Goal: Task Accomplishment & Management: Manage account settings

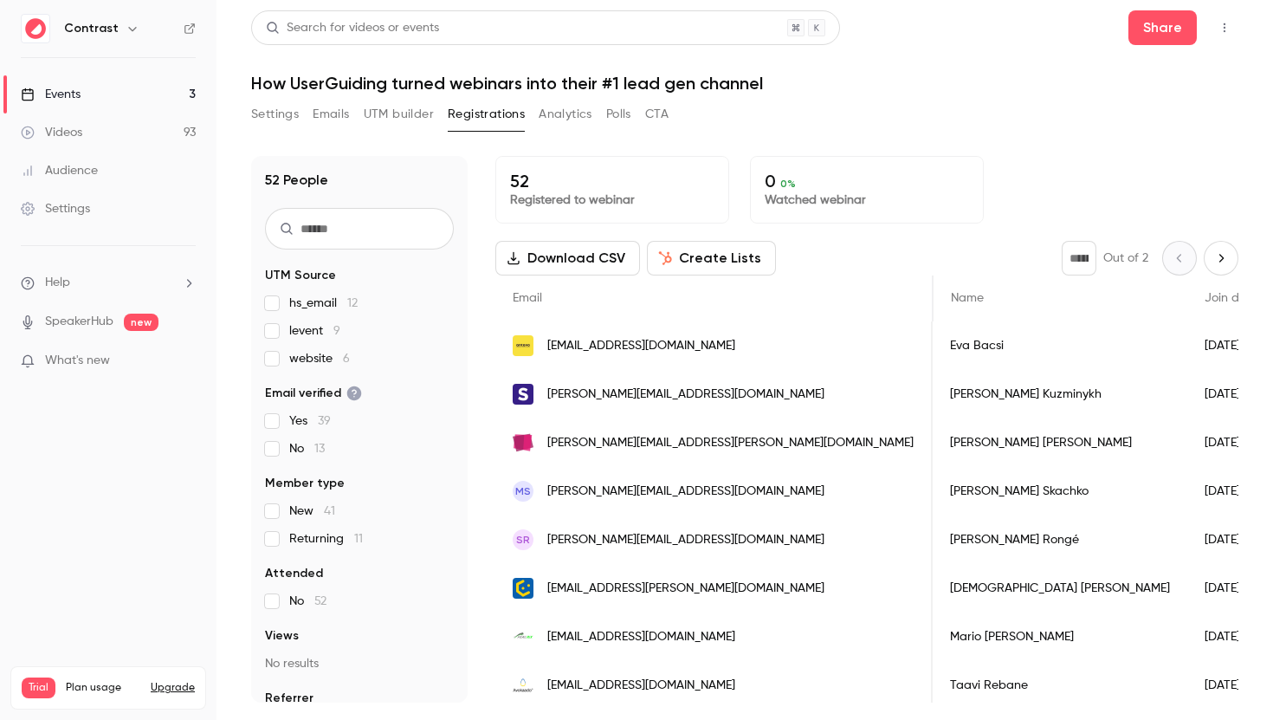
scroll to position [0, 451]
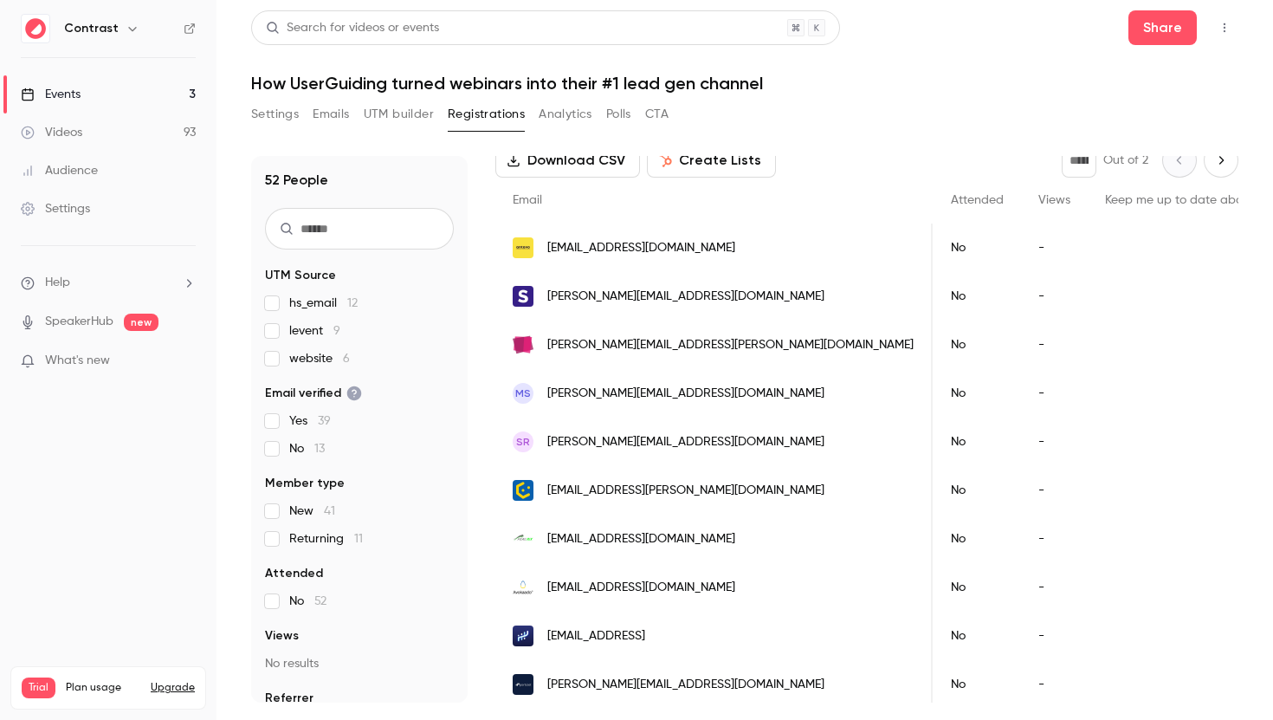
click at [138, 83] on link "Events 3" at bounding box center [108, 94] width 216 height 38
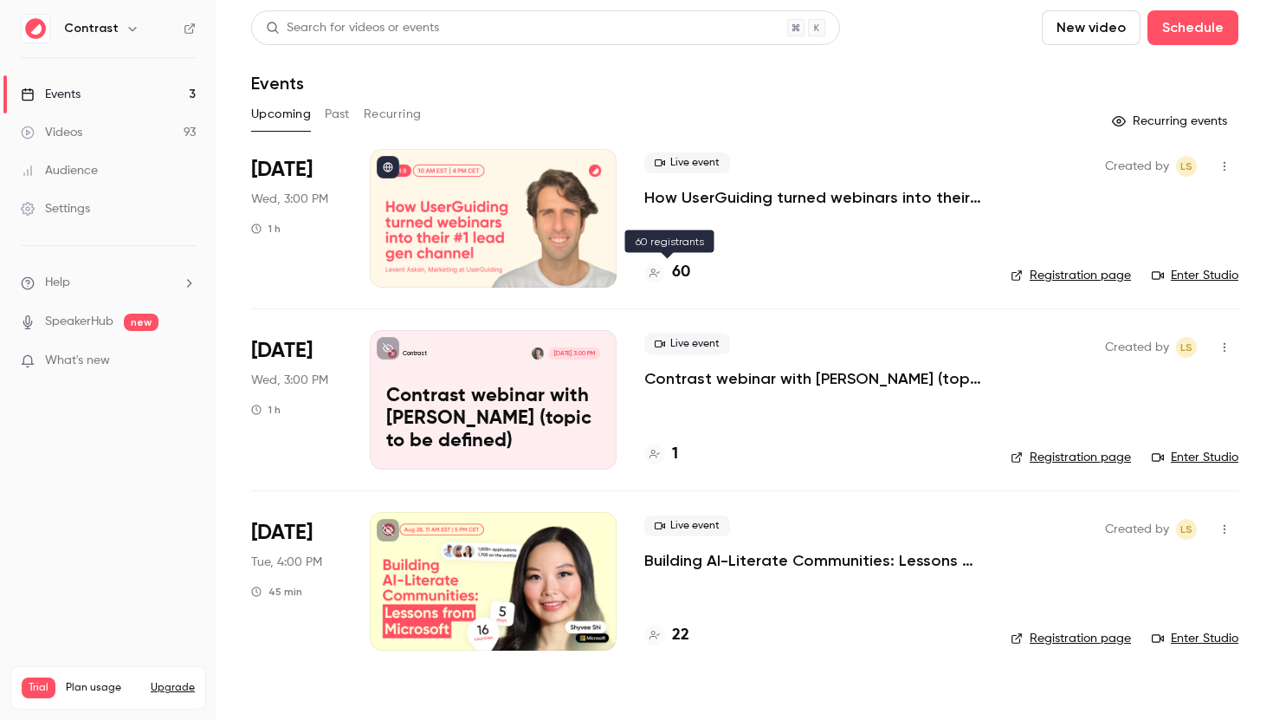
click at [680, 276] on h4 "60" at bounding box center [681, 272] width 18 height 23
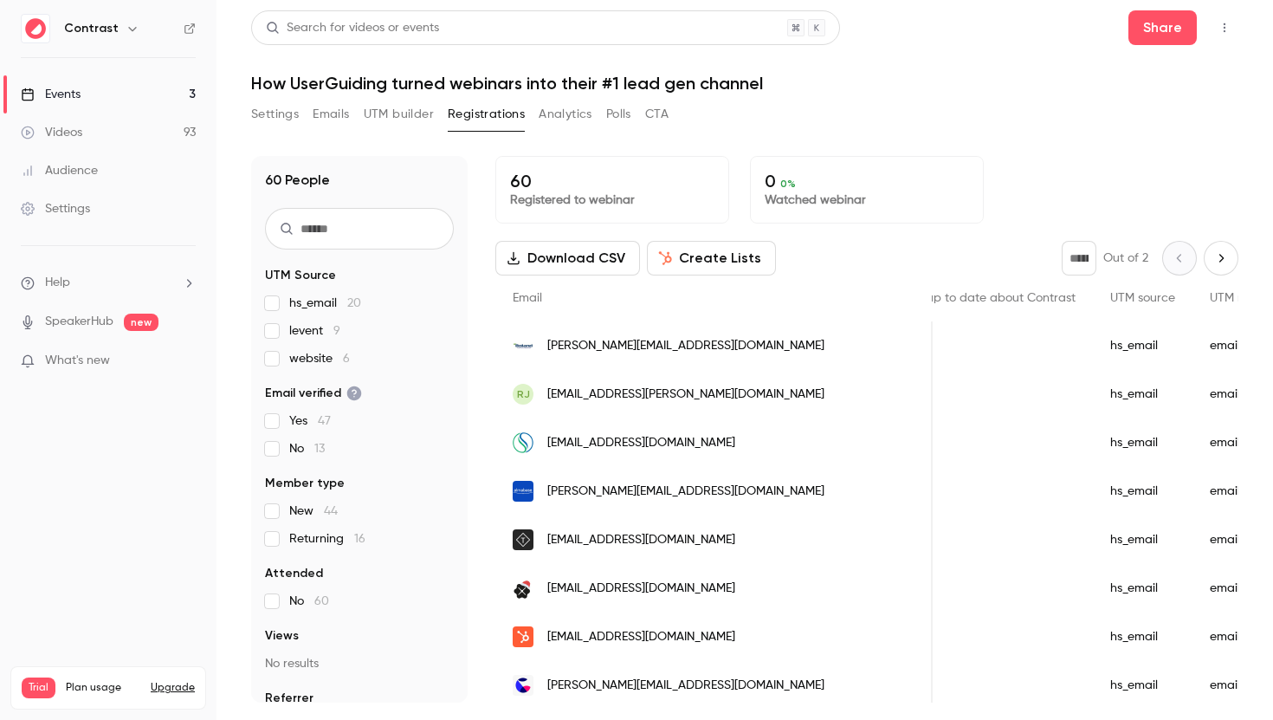
click at [118, 87] on link "Events 3" at bounding box center [108, 94] width 216 height 38
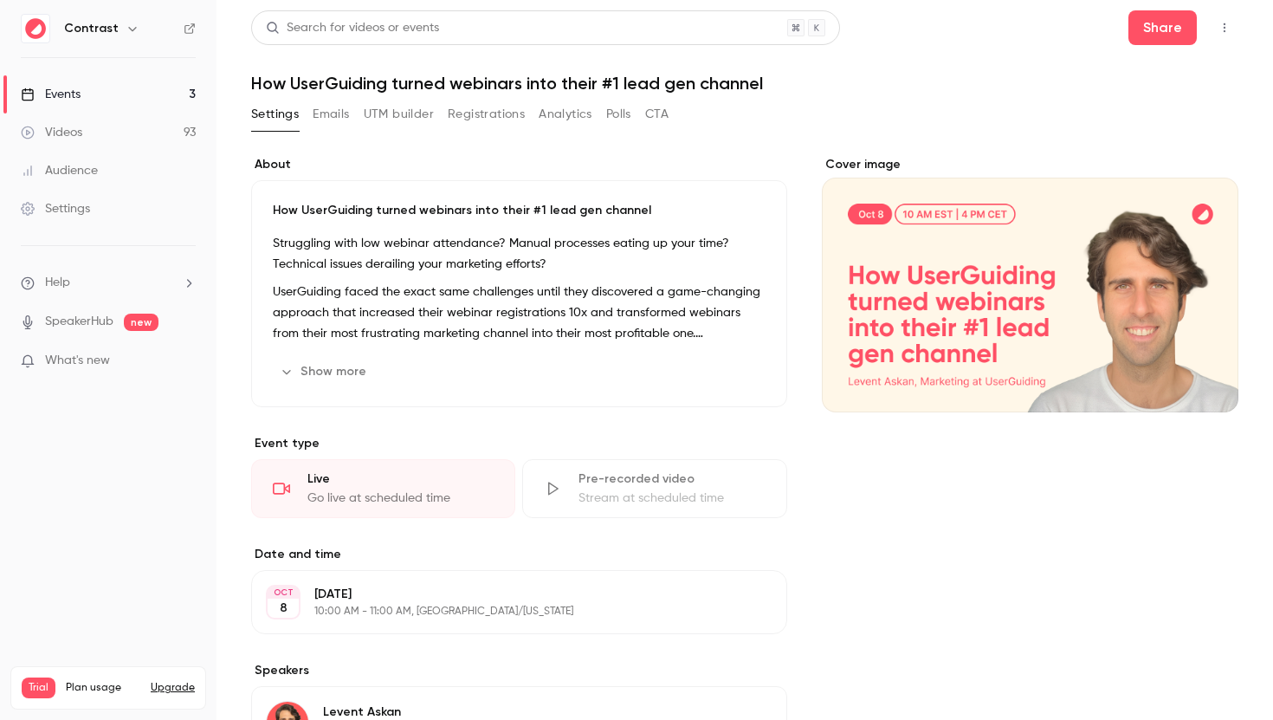
click at [94, 204] on link "Settings" at bounding box center [108, 209] width 216 height 38
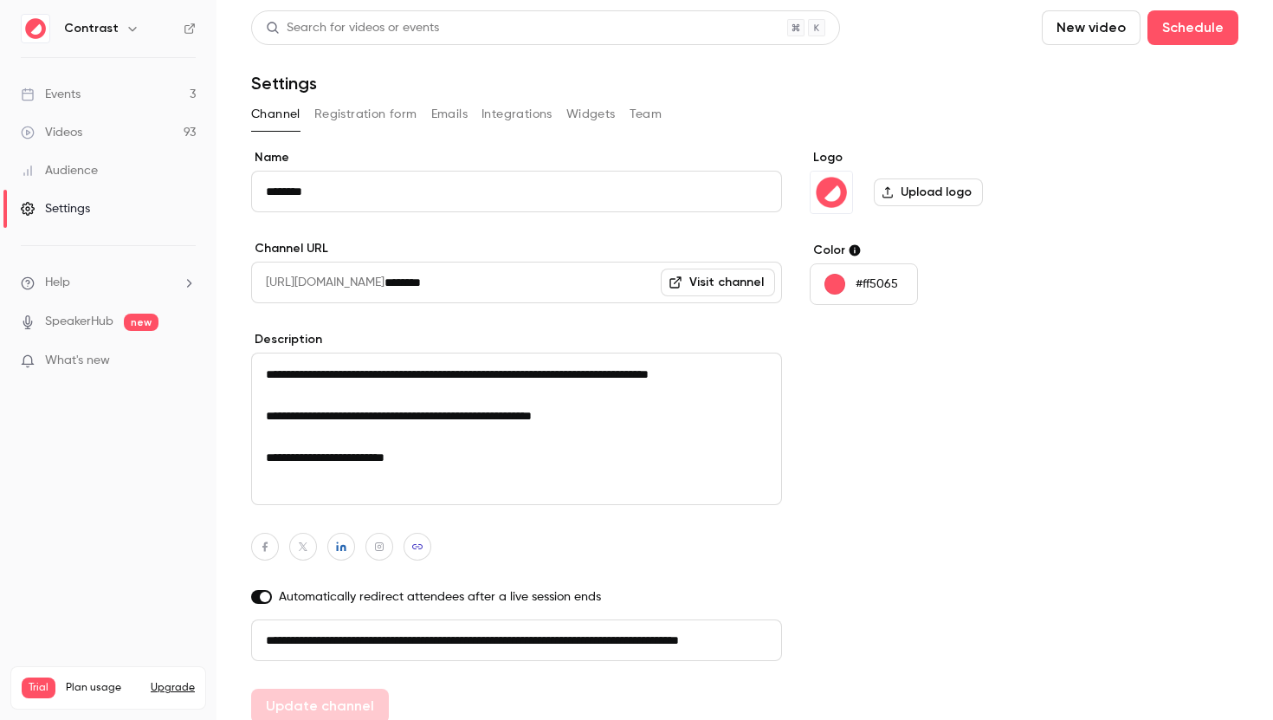
scroll to position [0, 98]
click at [86, 164] on div "Audience" at bounding box center [59, 170] width 77 height 17
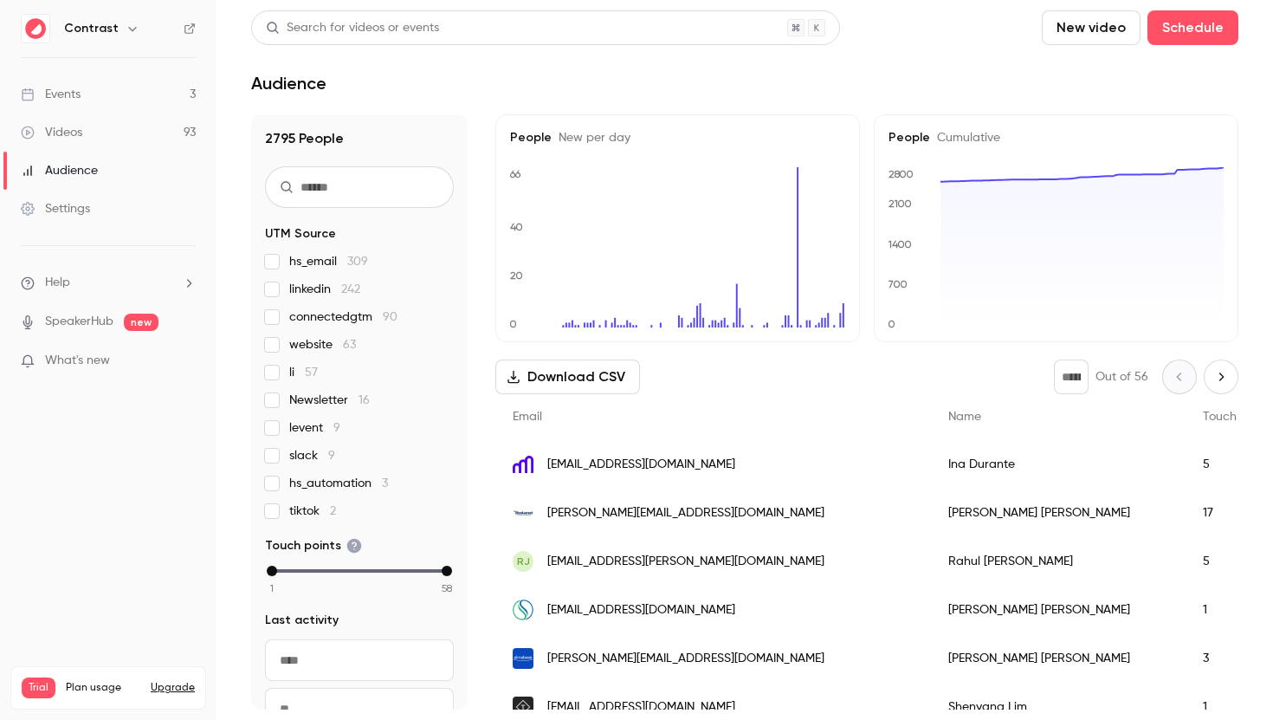
click at [83, 138] on link "Videos 93" at bounding box center [108, 132] width 216 height 38
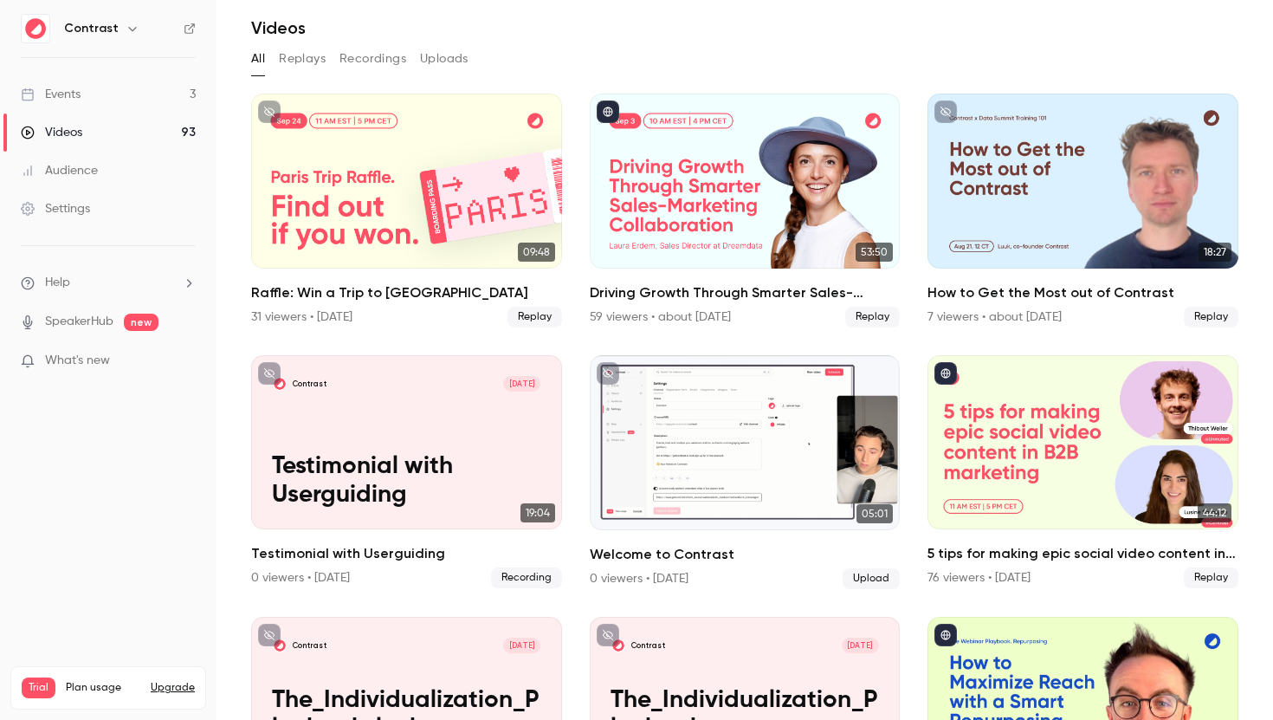
scroll to position [214, 0]
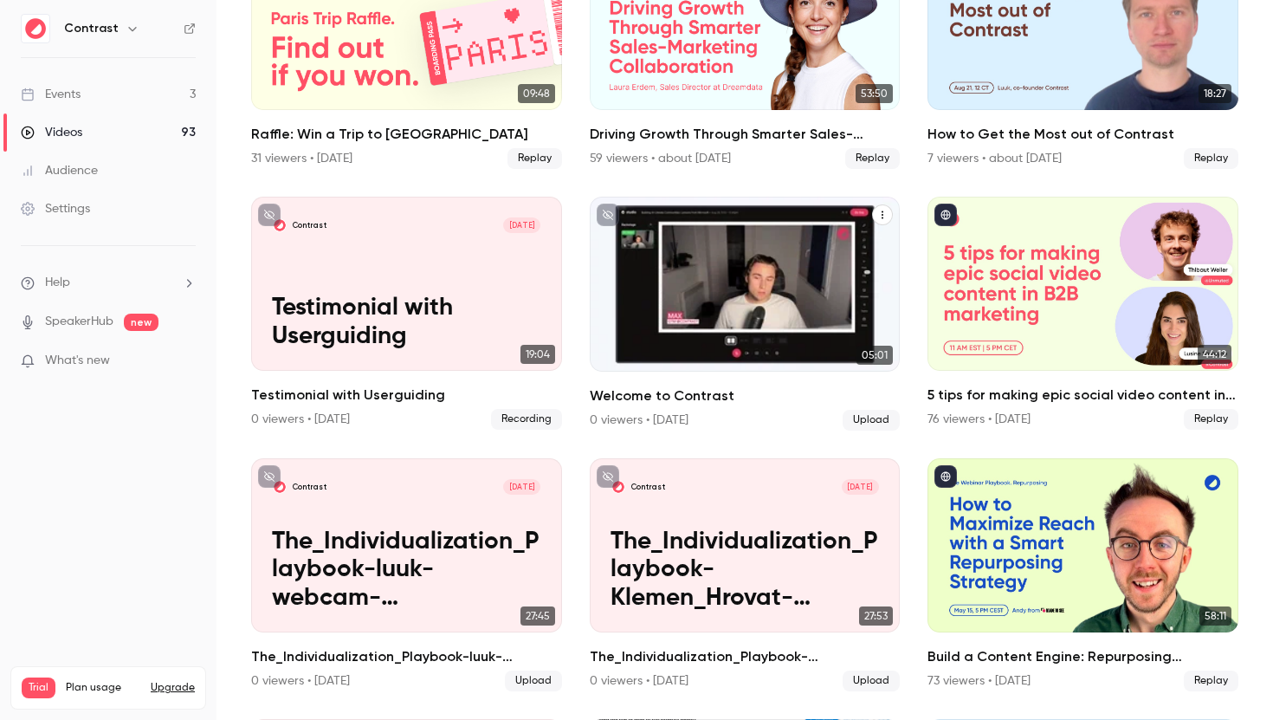
click at [680, 391] on h2 "Welcome to Contrast" at bounding box center [745, 395] width 311 height 21
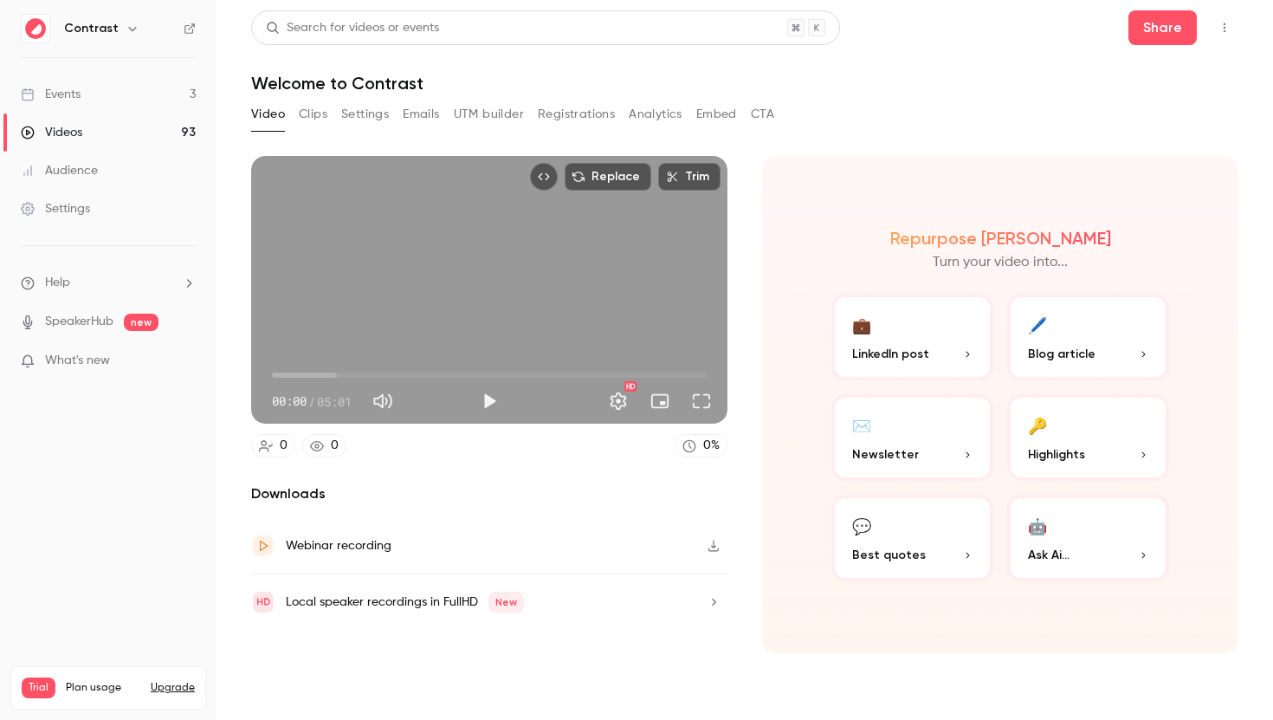
click at [761, 113] on button "CTA" at bounding box center [762, 114] width 23 height 28
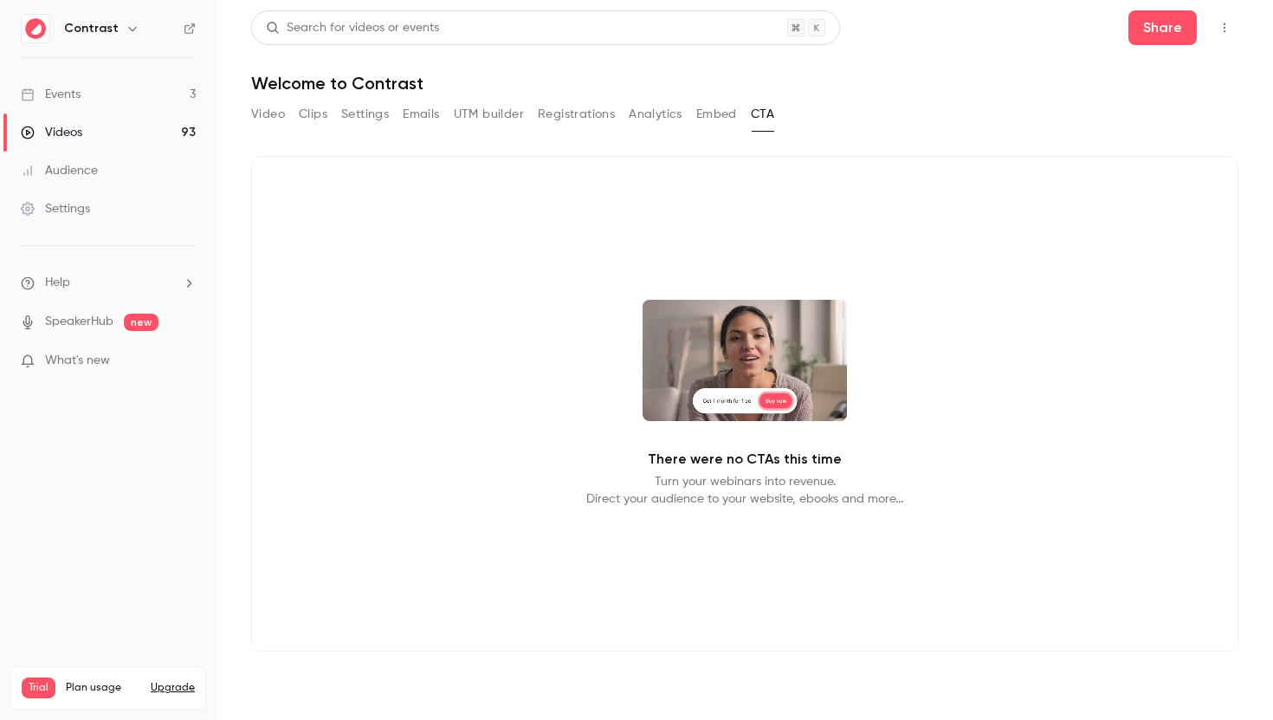
click at [711, 113] on button "Embed" at bounding box center [716, 114] width 41 height 28
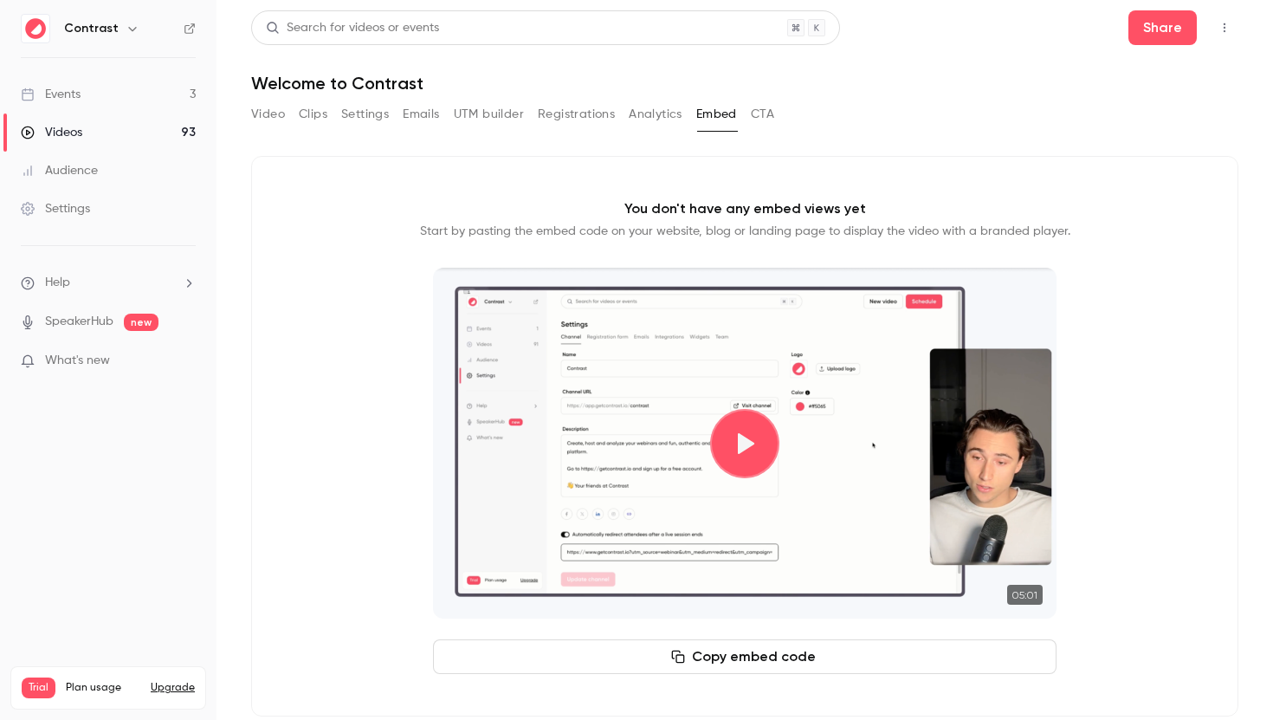
click at [276, 113] on button "Video" at bounding box center [268, 114] width 34 height 28
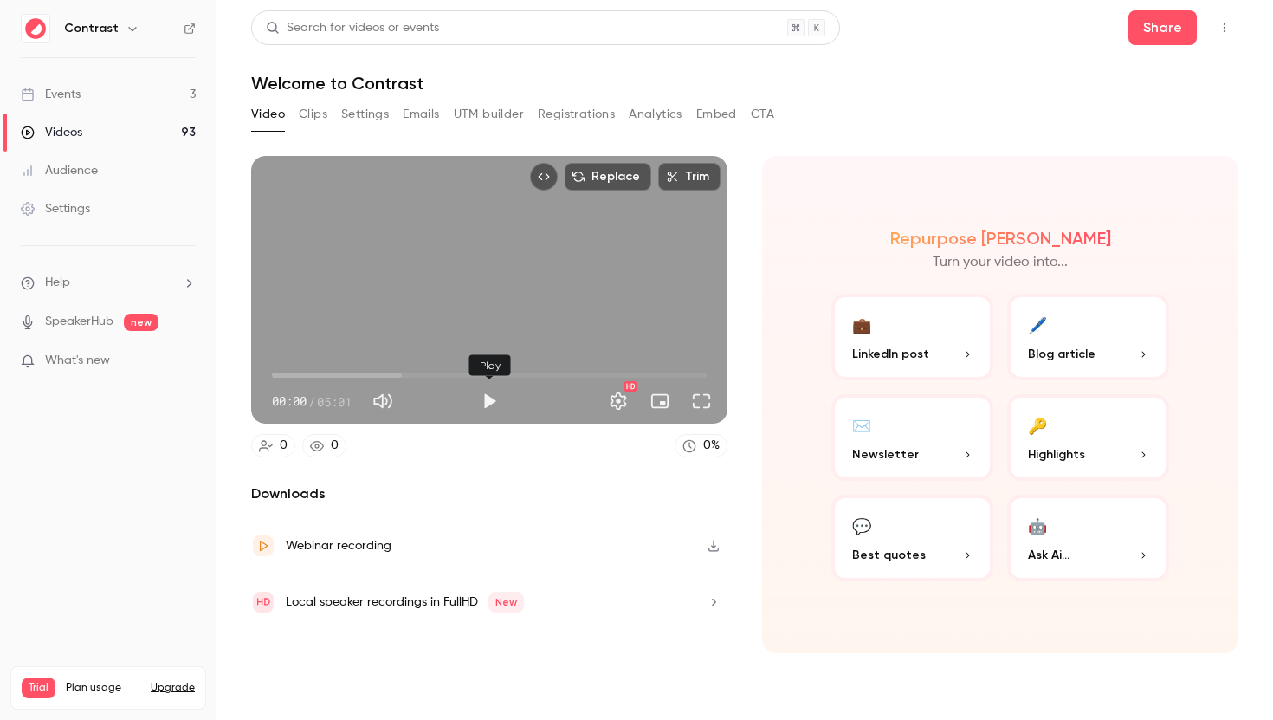
click at [482, 396] on button "Play" at bounding box center [489, 401] width 35 height 35
click at [318, 378] on span "00:08" at bounding box center [489, 375] width 435 height 28
click at [362, 377] on span "00:33" at bounding box center [489, 375] width 435 height 28
click at [276, 373] on span "01:02" at bounding box center [489, 375] width 435 height 28
click at [508, 402] on div "HD" at bounding box center [613, 401] width 212 height 28
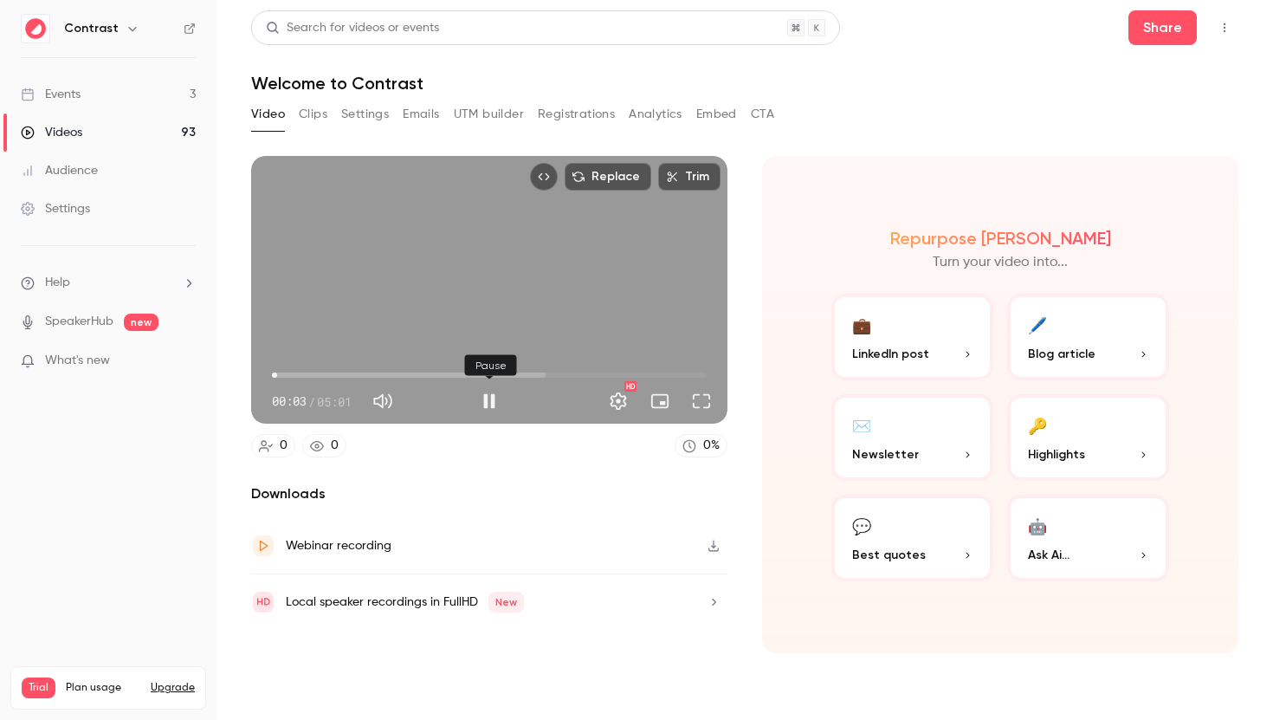
click at [487, 403] on button "Pause" at bounding box center [489, 401] width 35 height 35
type input "*"
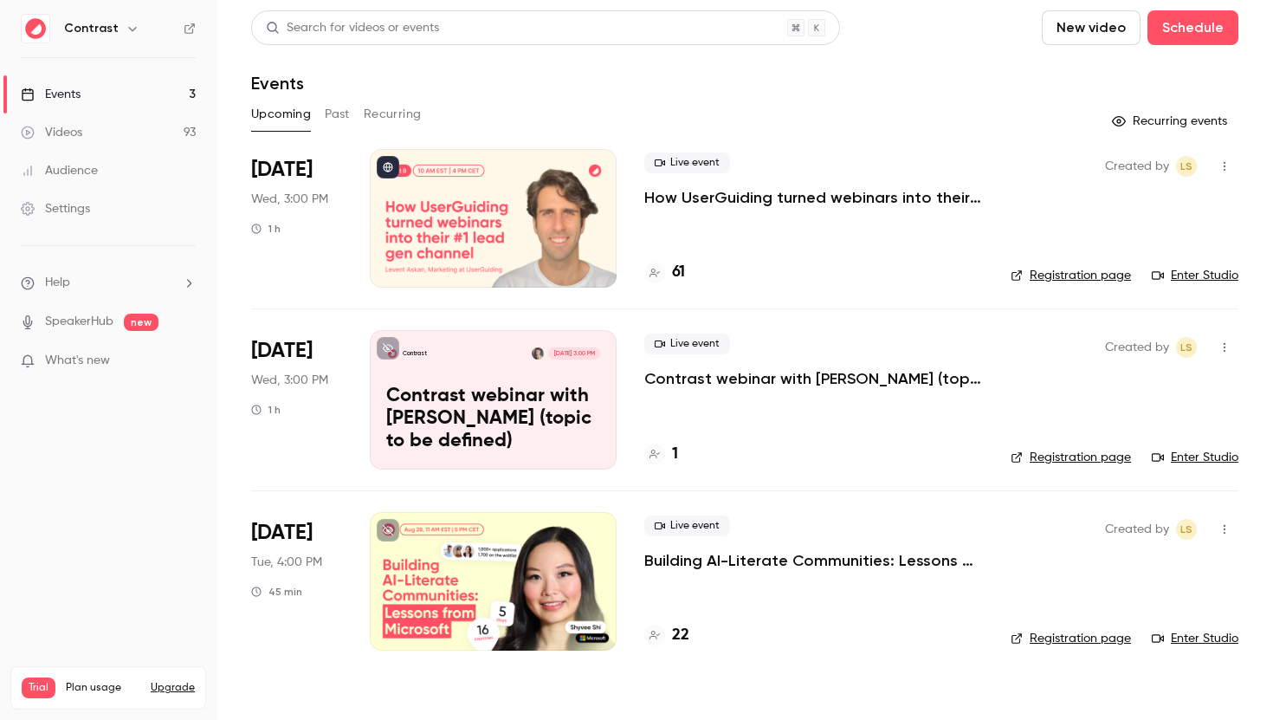
click at [111, 122] on link "Videos 93" at bounding box center [108, 132] width 216 height 38
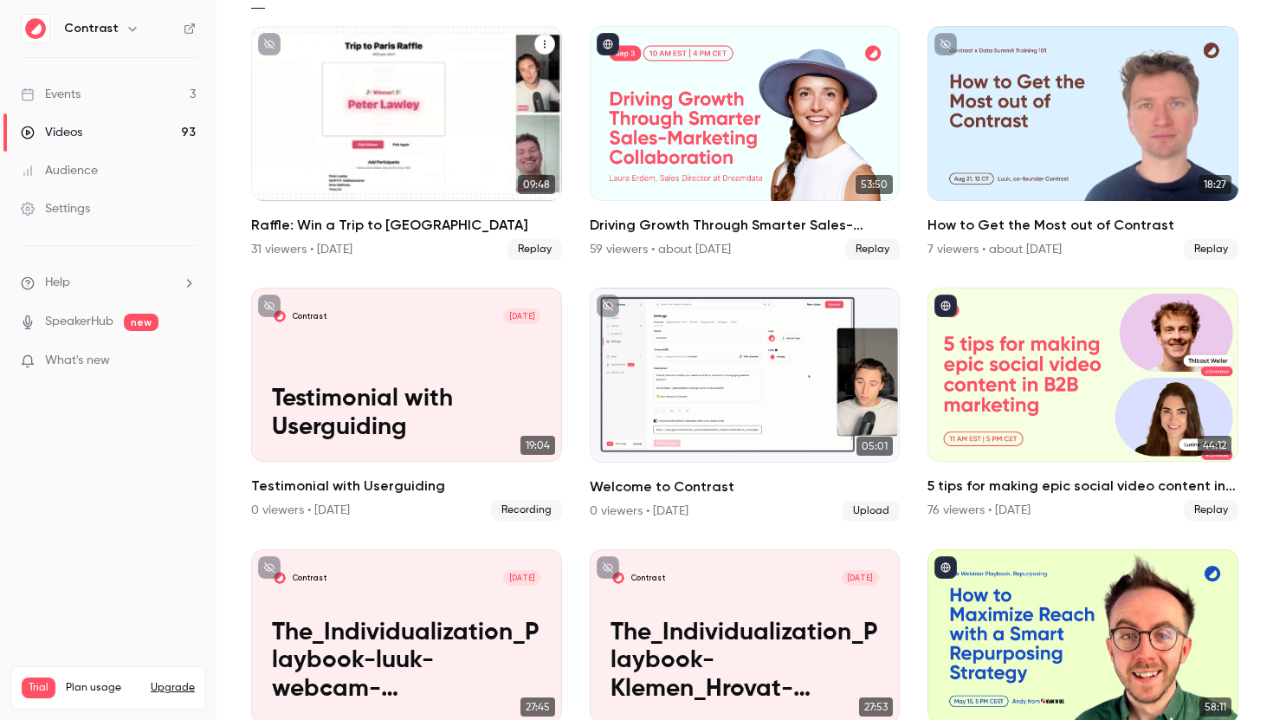
scroll to position [128, 0]
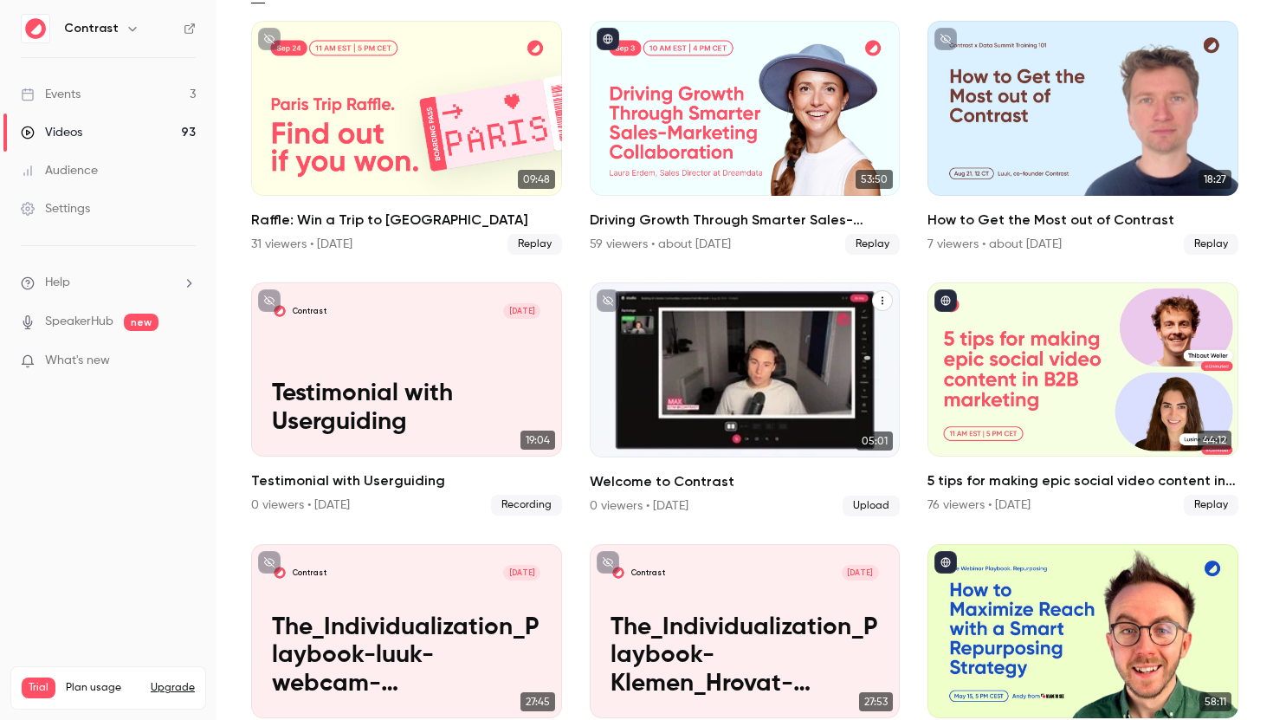
click at [691, 472] on h2 "Welcome to Contrast" at bounding box center [745, 481] width 311 height 21
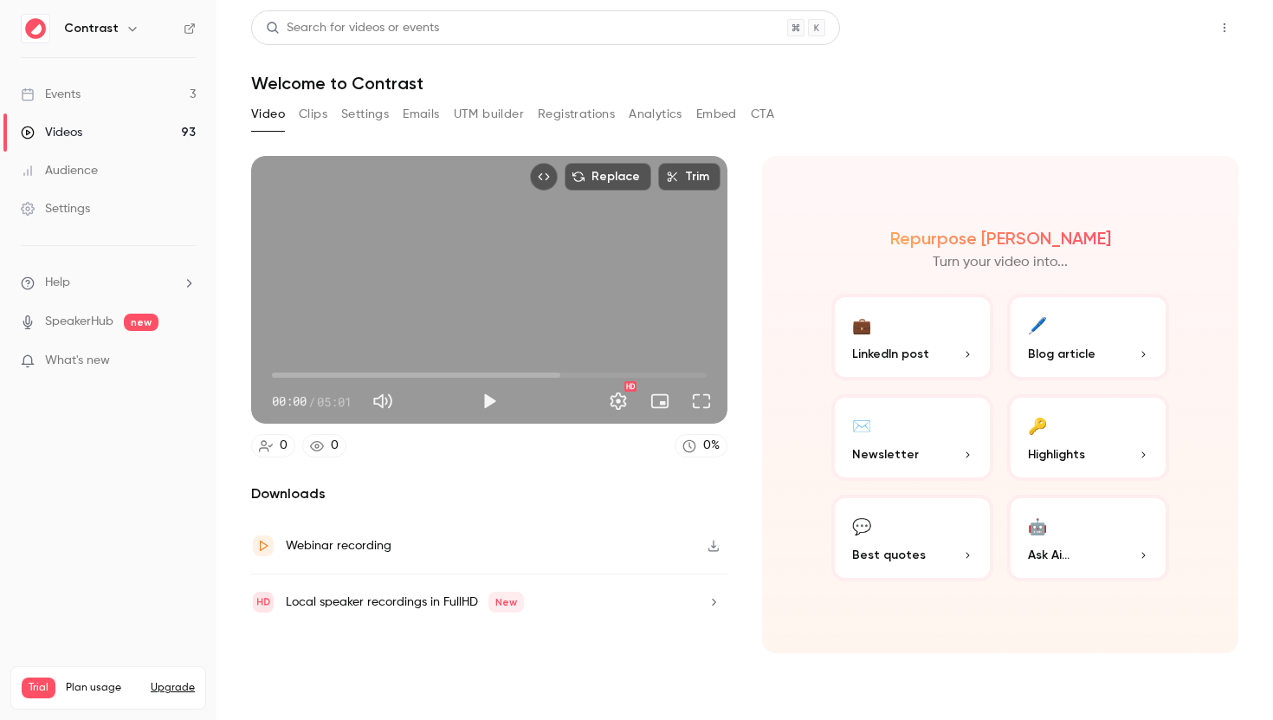
click at [1145, 33] on button "Share" at bounding box center [1162, 27] width 68 height 35
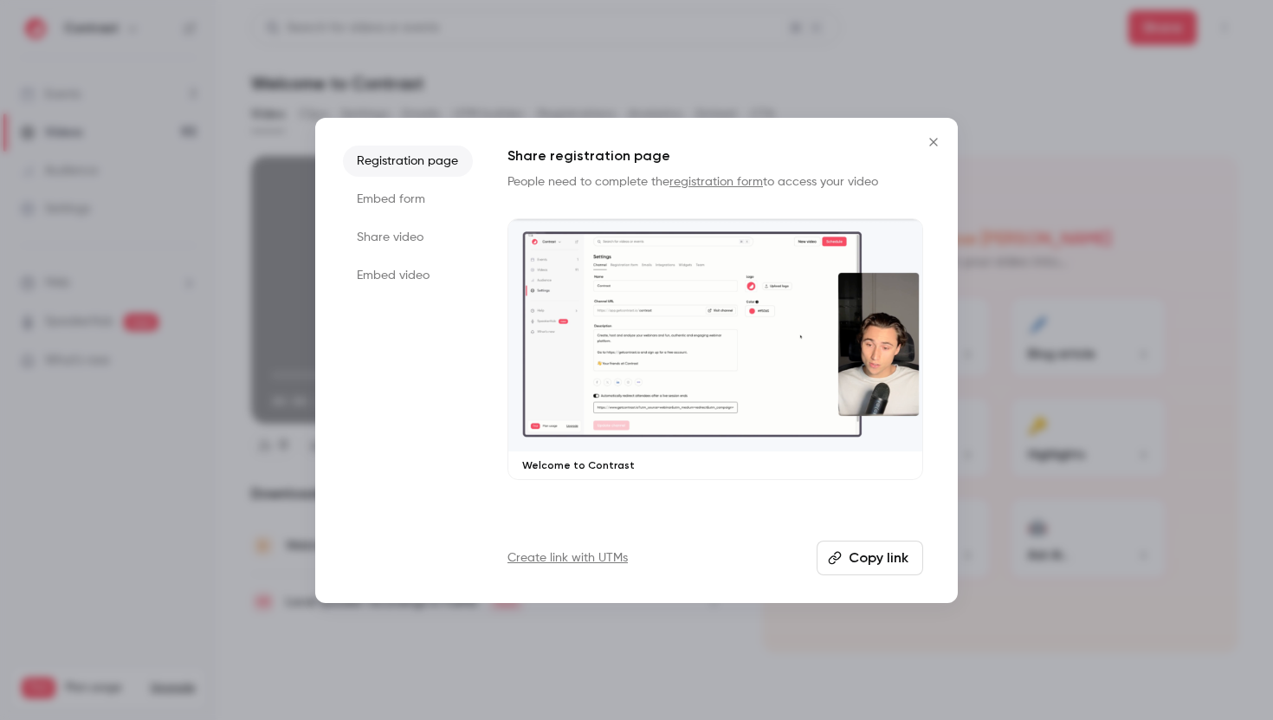
click at [411, 239] on li "Share video" at bounding box center [408, 237] width 130 height 31
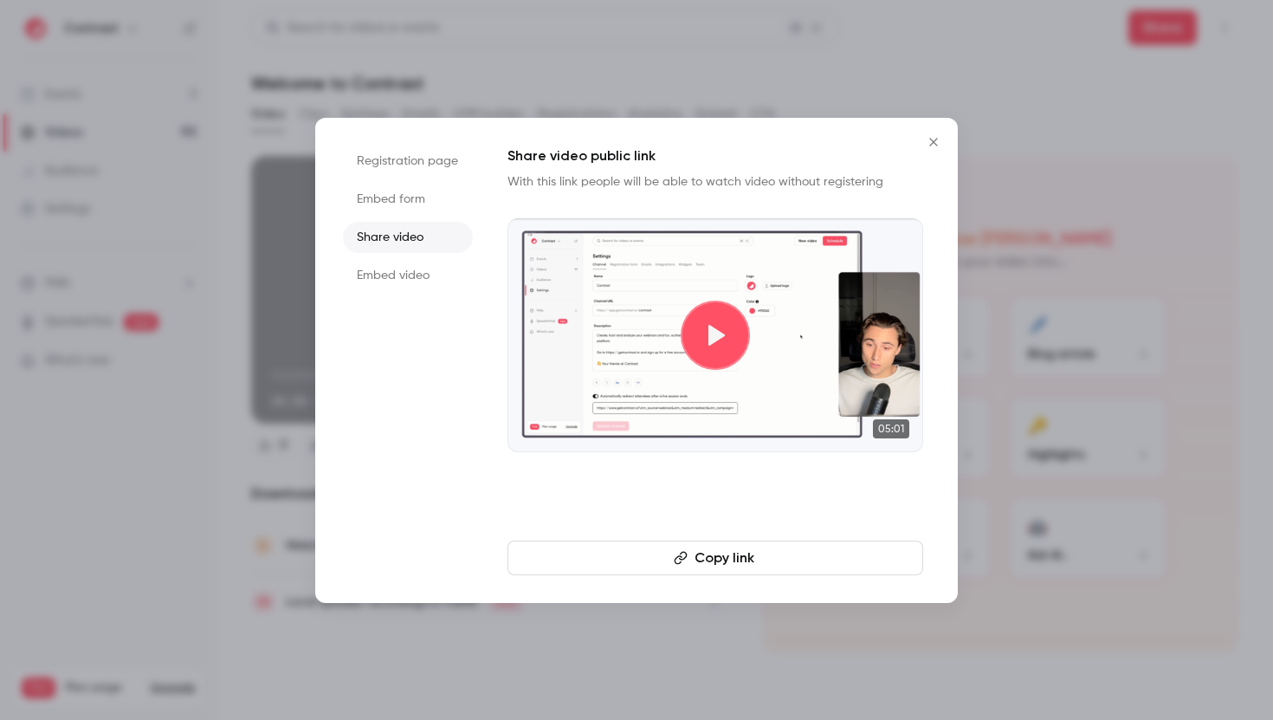
click at [930, 138] on icon "Close" at bounding box center [933, 142] width 21 height 14
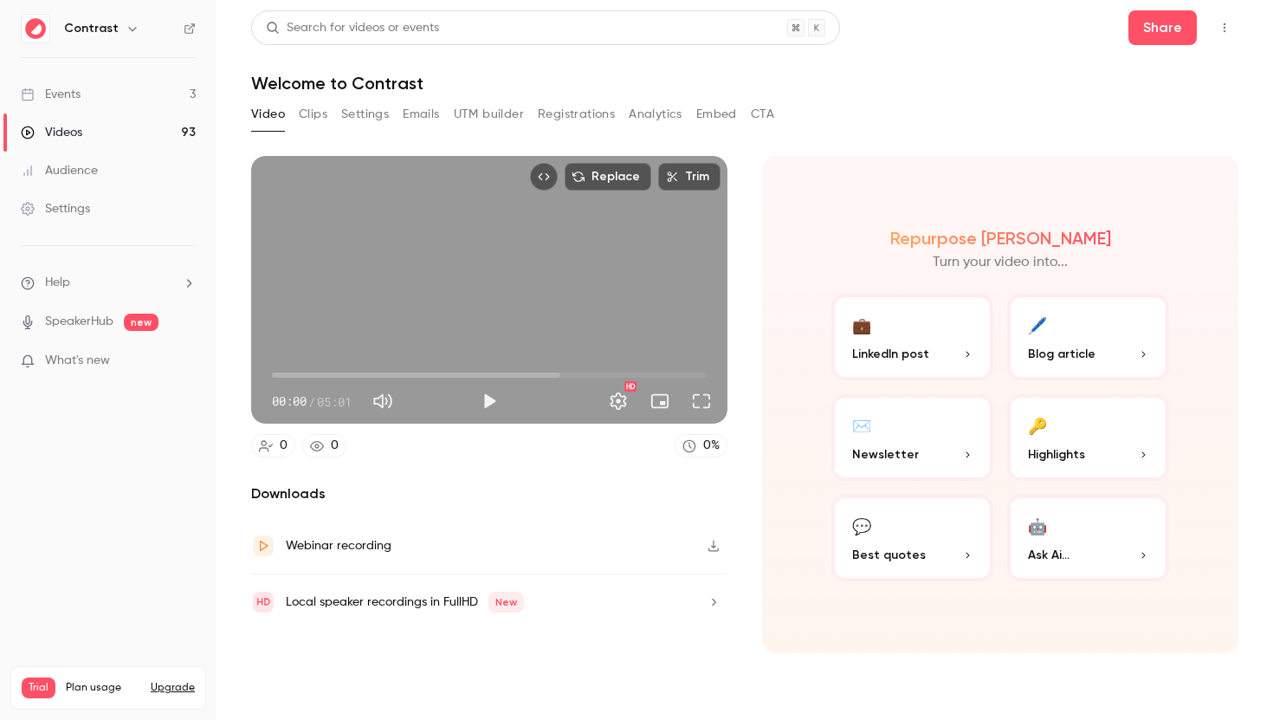
click at [742, 108] on div "Video Clips Settings Emails UTM builder Registrations Analytics Embed CTA" at bounding box center [512, 114] width 523 height 28
click at [725, 115] on button "Embed" at bounding box center [716, 114] width 41 height 28
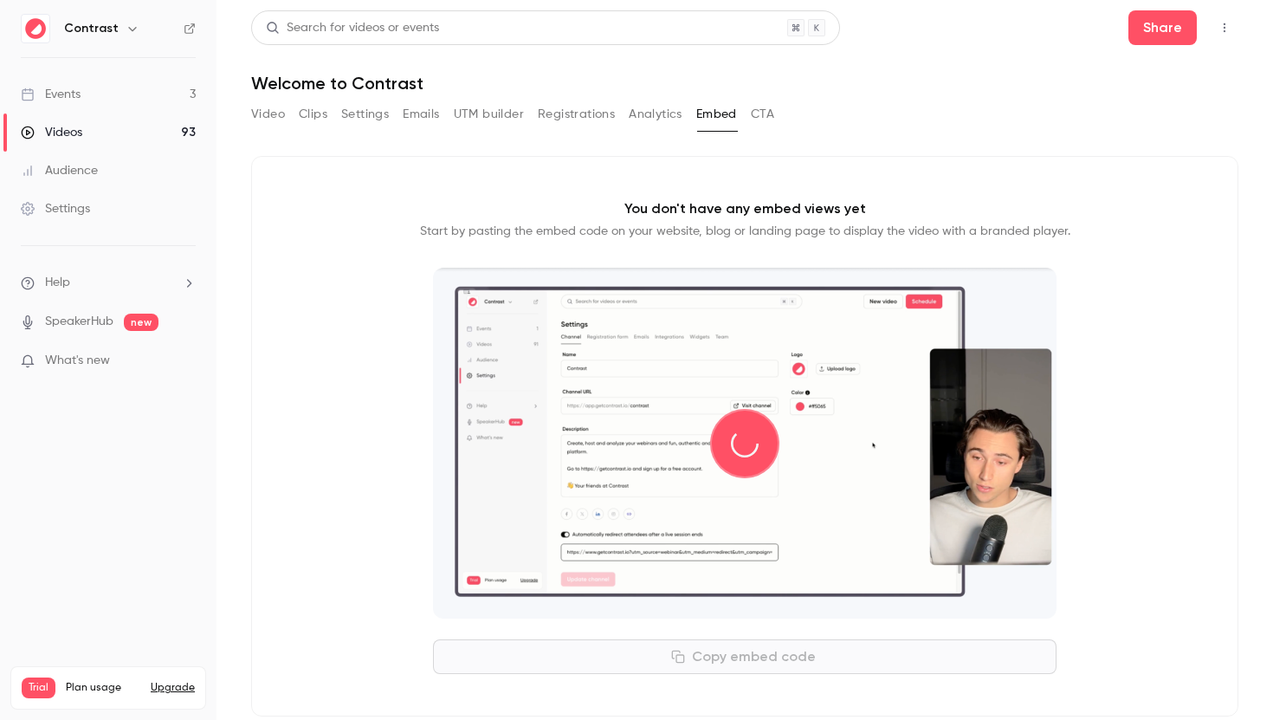
click at [782, 111] on div "Video Clips Settings Emails UTM builder Registrations Analytics Embed CTA" at bounding box center [744, 117] width 987 height 35
click at [630, 115] on button "Analytics" at bounding box center [656, 114] width 54 height 28
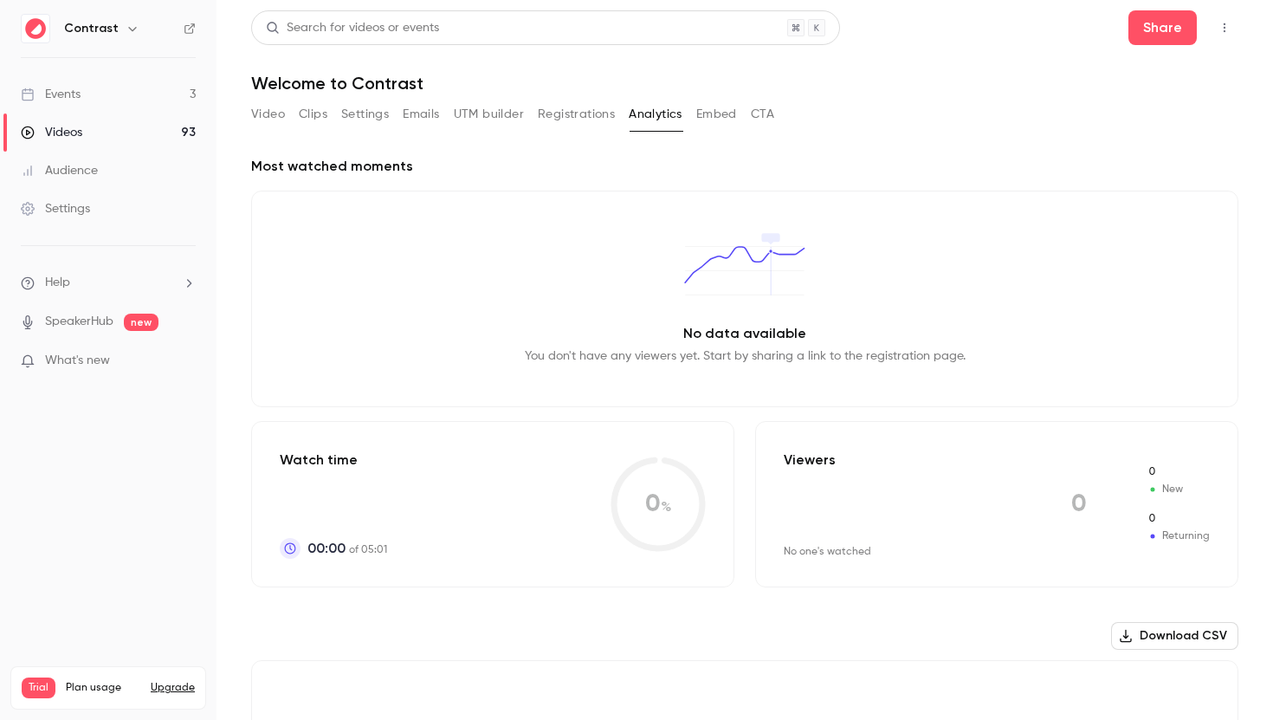
click at [271, 111] on button "Video" at bounding box center [268, 114] width 34 height 28
